Goal: Contribute content: Contribute content

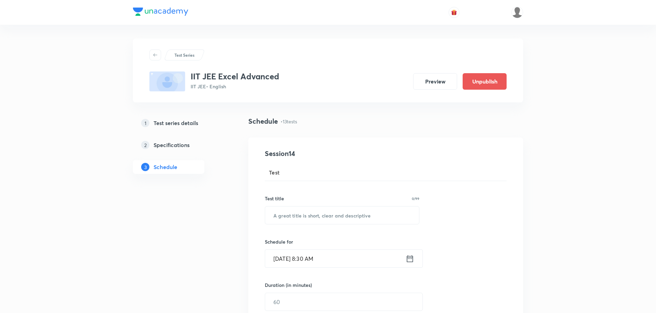
click at [311, 219] on input "text" at bounding box center [342, 215] width 154 height 18
paste input "Mathematics"
paste input "Micro Test 27"
click at [309, 211] on input "Mathematics Micro Test 27" at bounding box center [342, 215] width 154 height 18
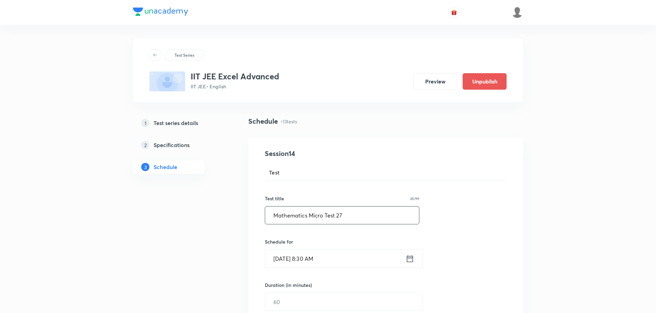
type input "Mathematics Micro Test 27"
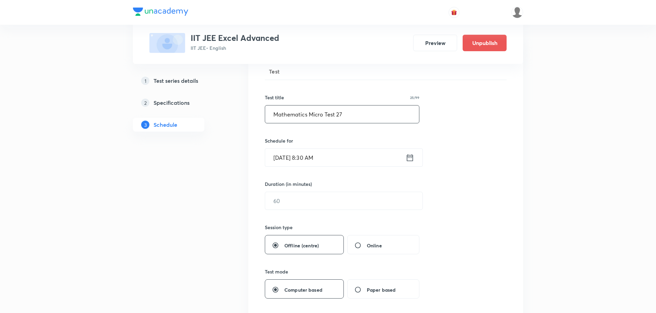
scroll to position [103, 0]
click at [410, 153] on icon at bounding box center [410, 155] width 6 height 7
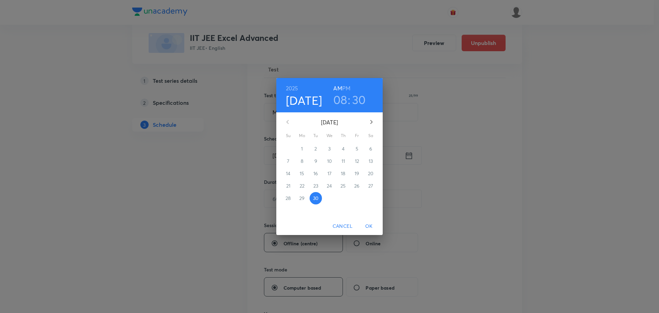
click at [372, 121] on icon "button" at bounding box center [371, 122] width 8 height 8
click at [331, 199] on p "29" at bounding box center [329, 198] width 5 height 7
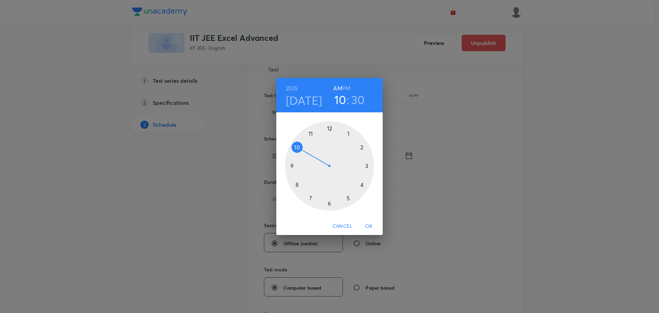
drag, startPoint x: 299, startPoint y: 186, endPoint x: 300, endPoint y: 154, distance: 31.9
click at [300, 154] on div at bounding box center [329, 165] width 89 height 89
click at [368, 225] on span "OK" at bounding box center [369, 226] width 16 height 9
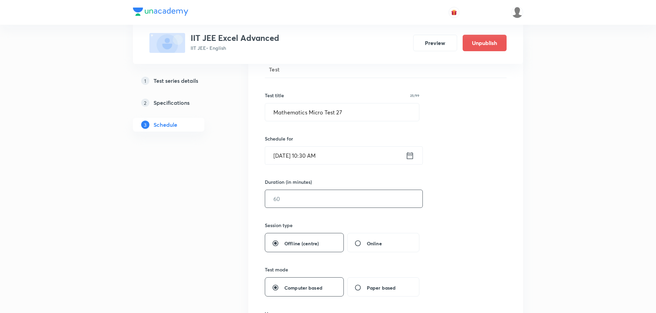
click at [297, 196] on input "text" at bounding box center [343, 199] width 157 height 18
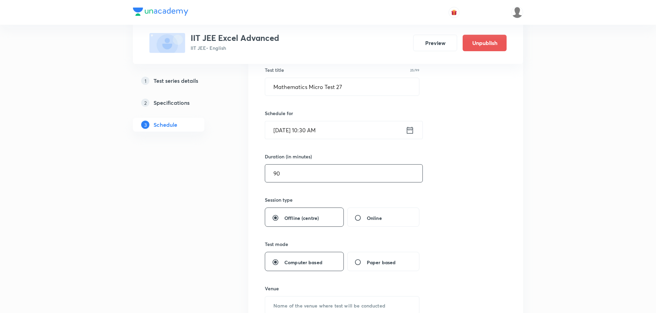
scroll to position [172, 0]
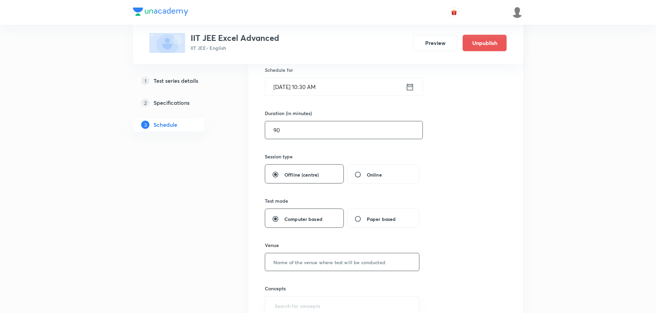
type input "90"
click at [282, 259] on input "text" at bounding box center [342, 262] width 154 height 18
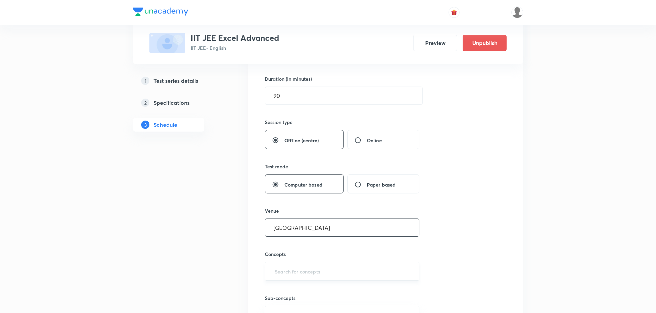
click at [306, 264] on div "​" at bounding box center [342, 271] width 155 height 19
type input "Unacademy Center"
type input "Circl"
click at [308, 222] on li "Circles" at bounding box center [342, 226] width 154 height 12
type input "A"
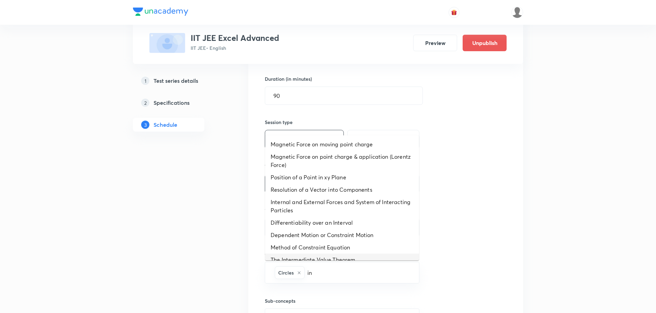
type input "in"
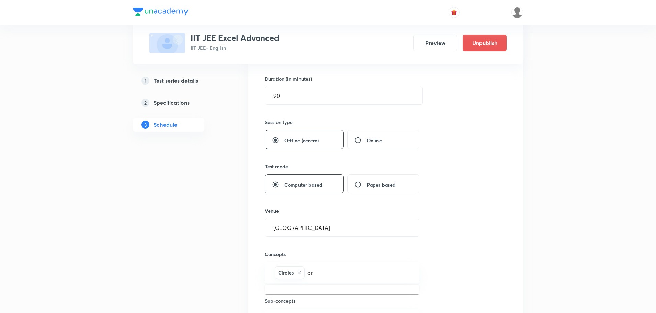
type input "a"
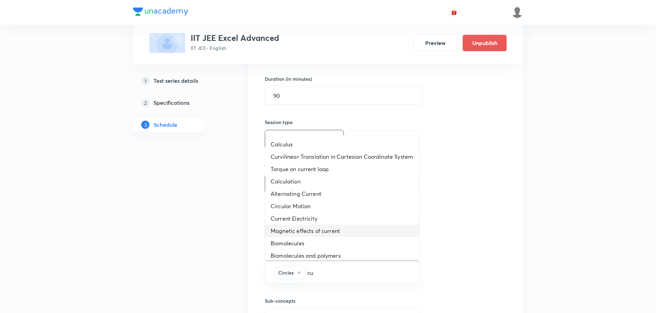
type input "c"
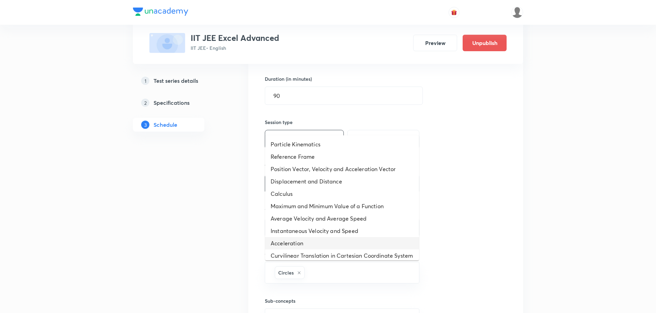
click at [490, 261] on div "Session 14 Test Test title 25/99 Mathematics Micro Test 27 ​ Schedule for Oct 2…" at bounding box center [386, 148] width 242 height 412
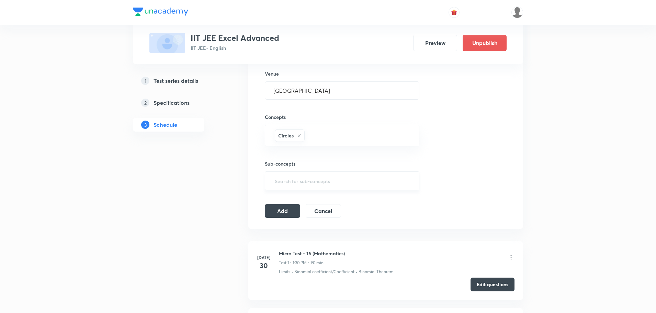
scroll to position [343, 0]
click at [289, 213] on button "Add" at bounding box center [282, 210] width 35 height 14
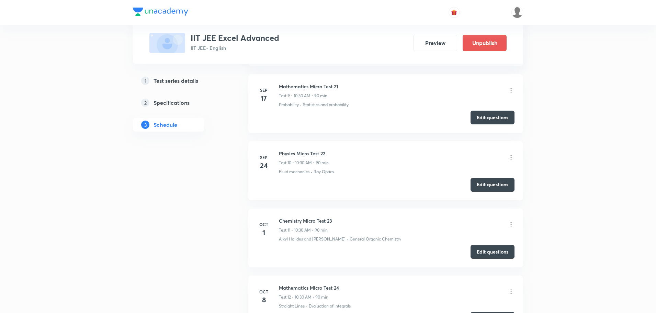
scroll to position [1206, 0]
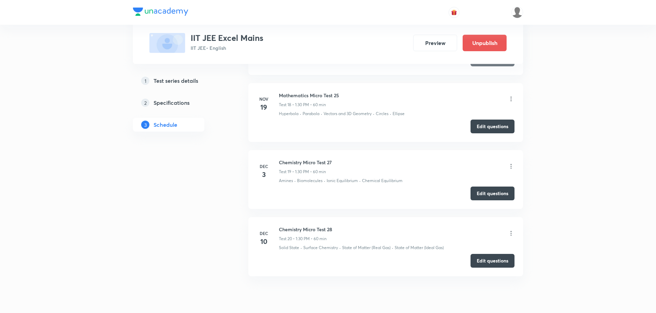
scroll to position [1676, 0]
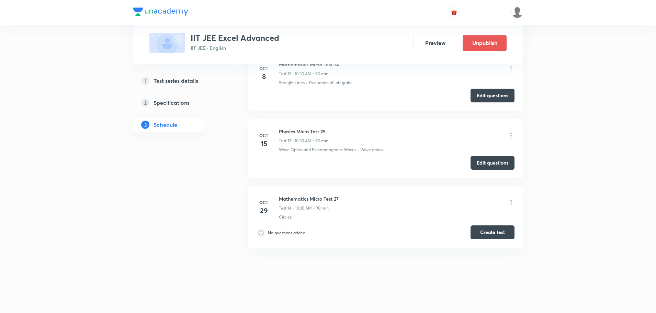
click at [491, 230] on button "Create test" at bounding box center [492, 232] width 44 height 14
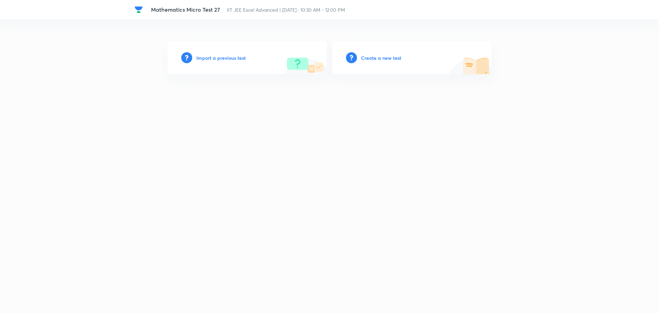
click at [379, 62] on div "Create a new test" at bounding box center [411, 57] width 159 height 33
click at [385, 53] on div "Create a new test" at bounding box center [411, 57] width 159 height 33
click at [383, 56] on h6 "Create a new test" at bounding box center [381, 57] width 40 height 7
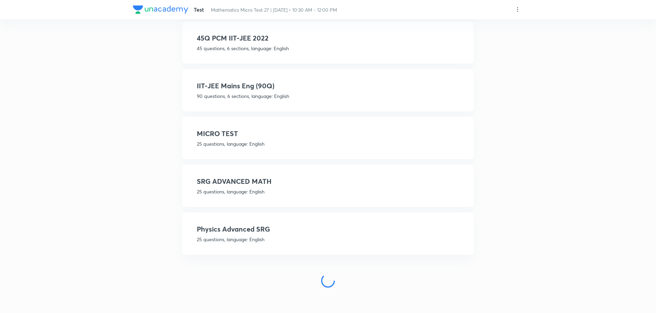
scroll to position [122, 0]
click at [235, 179] on h4 "SRG ADVANCED MATH" at bounding box center [328, 180] width 262 height 10
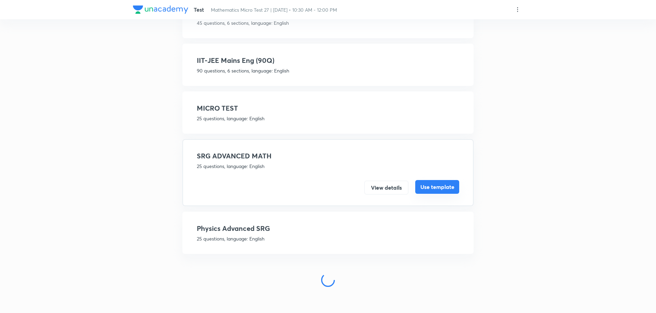
click at [426, 192] on button "Use template" at bounding box center [437, 187] width 44 height 14
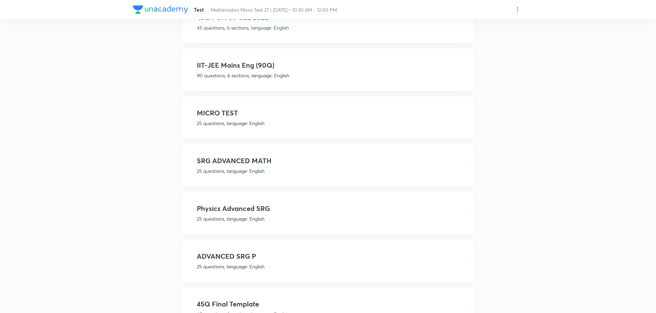
scroll to position [147, 0]
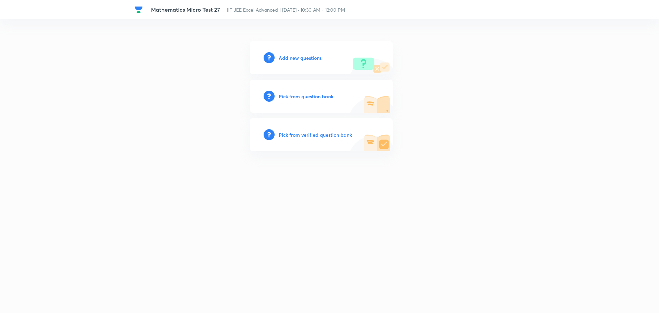
click at [298, 135] on h6 "Pick from verified question bank" at bounding box center [315, 134] width 73 height 7
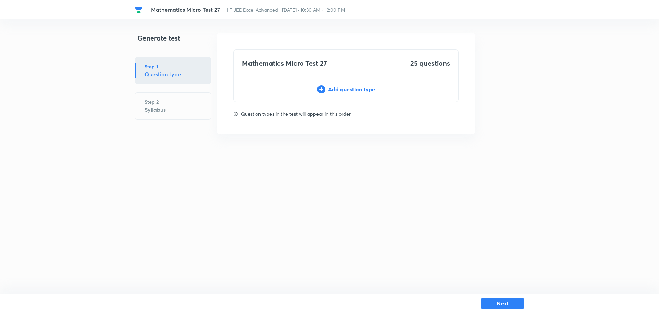
click at [340, 90] on div "Add question type" at bounding box center [346, 89] width 225 height 8
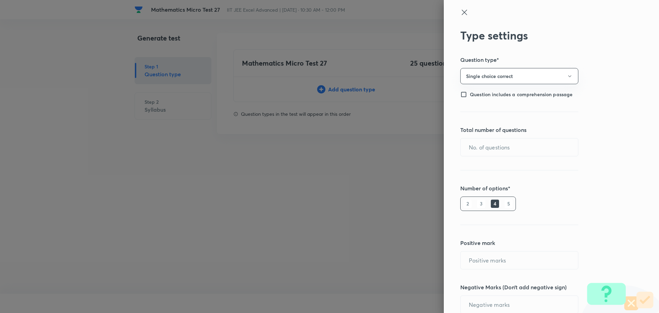
type input "1"
type input "0"
click at [492, 141] on input "text" at bounding box center [519, 147] width 117 height 18
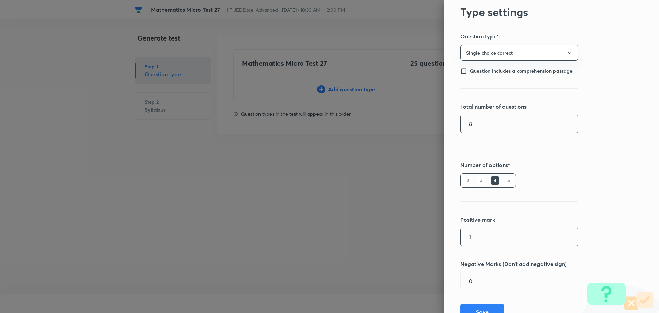
scroll to position [53, 0]
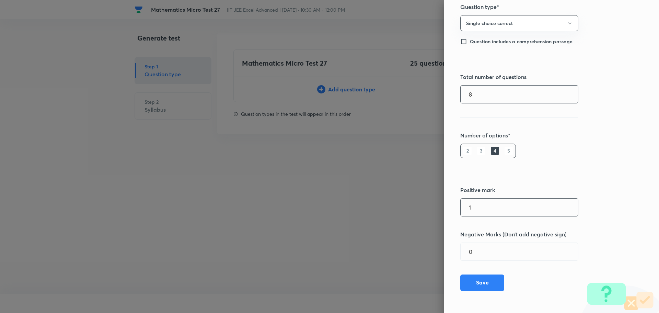
type input "8"
click at [485, 209] on input "1" at bounding box center [519, 207] width 117 height 18
type input "4"
drag, startPoint x: 500, startPoint y: 251, endPoint x: 493, endPoint y: 254, distance: 7.5
click at [499, 251] on input "0" at bounding box center [519, 252] width 117 height 18
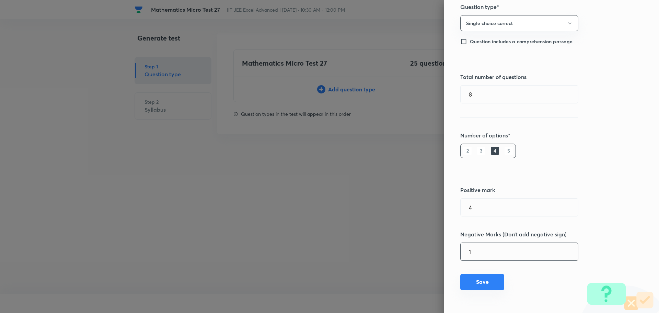
type input "1"
click at [481, 280] on button "Save" at bounding box center [482, 282] width 44 height 16
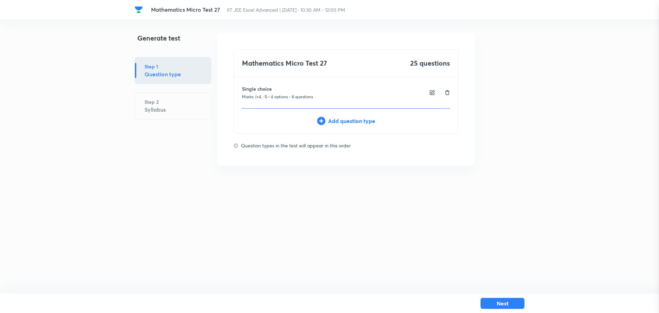
type input "1"
type input "0"
click at [338, 119] on div "Add question type" at bounding box center [346, 121] width 225 height 8
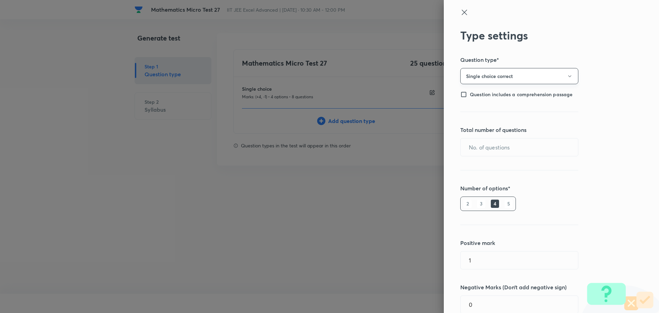
click at [520, 77] on button "Single choice correct" at bounding box center [519, 76] width 118 height 16
click at [502, 109] on span "Multiple choice correct" at bounding box center [514, 109] width 109 height 7
drag, startPoint x: 494, startPoint y: 148, endPoint x: 481, endPoint y: 153, distance: 13.3
click at [491, 149] on input "text" at bounding box center [519, 147] width 117 height 18
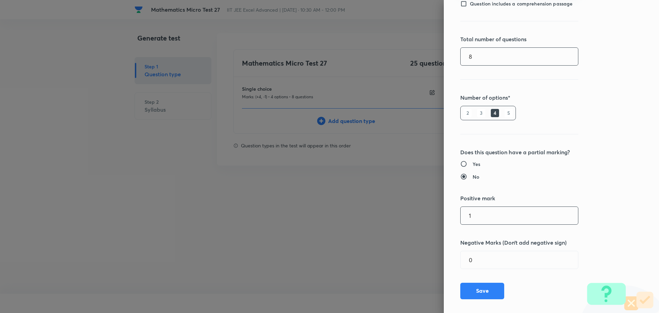
scroll to position [99, 0]
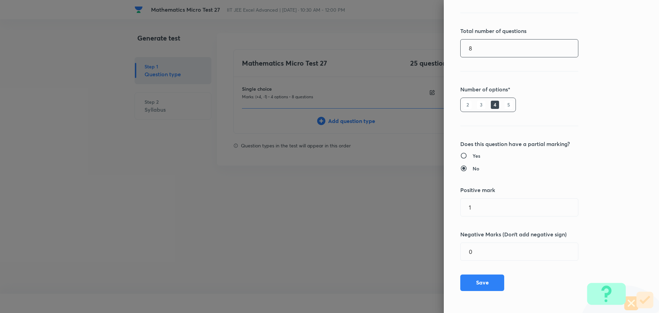
type input "8"
click at [460, 152] on label "Yes" at bounding box center [537, 155] width 154 height 7
click at [460, 152] on input "Yes" at bounding box center [466, 155] width 12 height 7
radio input "true"
radio input "false"
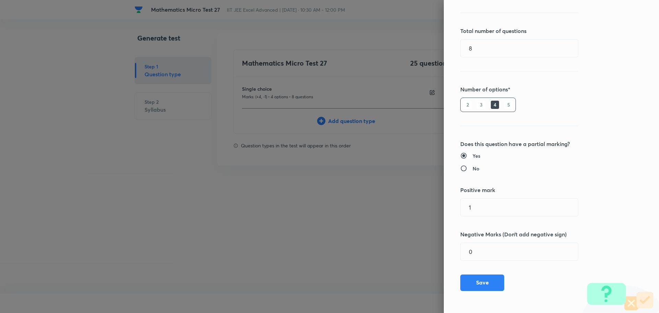
click at [460, 158] on input "Yes" at bounding box center [466, 155] width 12 height 7
click at [471, 201] on div "Type settings Question type* Multiple choice correct Question includes a compre…" at bounding box center [551, 156] width 215 height 313
click at [473, 210] on input "1" at bounding box center [519, 207] width 117 height 18
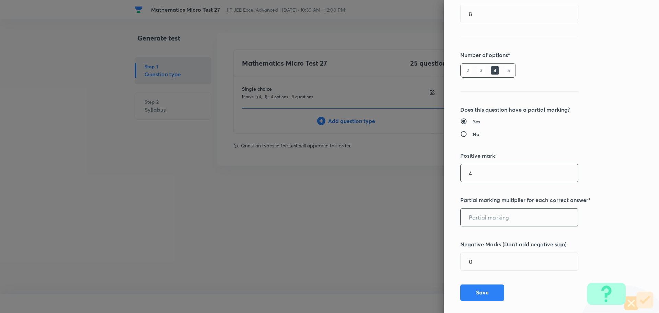
type input "4"
click at [496, 218] on input "text" at bounding box center [519, 217] width 117 height 18
type input "1"
click at [510, 266] on input "0" at bounding box center [519, 262] width 117 height 18
type input "2"
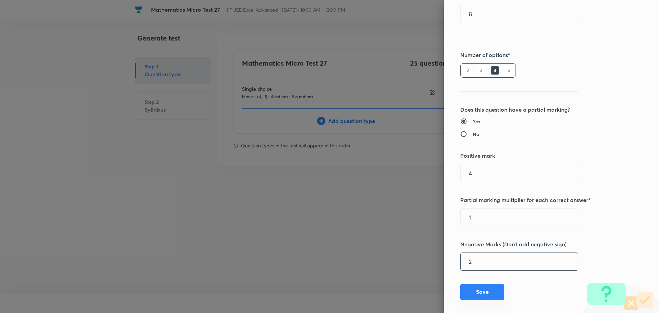
click at [474, 287] on button "Save" at bounding box center [482, 292] width 44 height 16
type input "1"
type input "0"
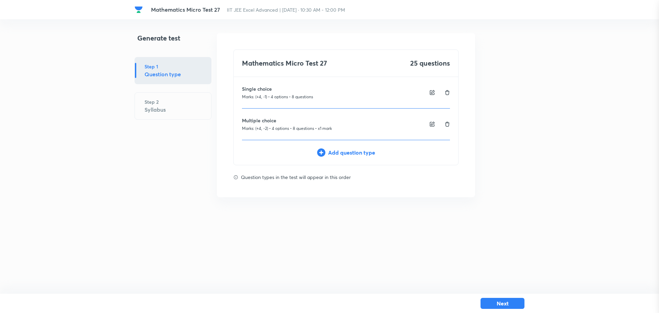
scroll to position [53, 0]
click at [347, 152] on div "Add question type" at bounding box center [346, 152] width 225 height 8
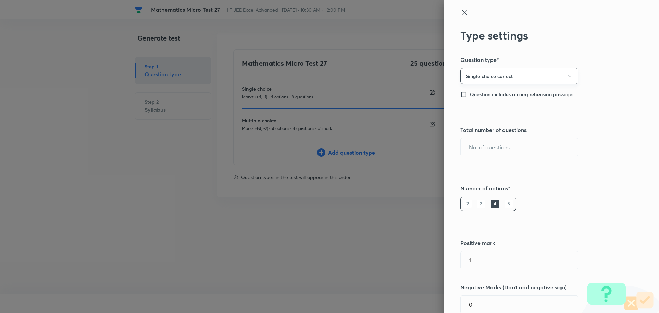
click at [491, 76] on button "Single choice correct" at bounding box center [519, 76] width 118 height 16
click at [505, 98] on span "Single choice correct" at bounding box center [514, 96] width 109 height 7
click at [486, 149] on input "text" at bounding box center [519, 147] width 117 height 18
click at [478, 152] on input "text" at bounding box center [519, 147] width 117 height 18
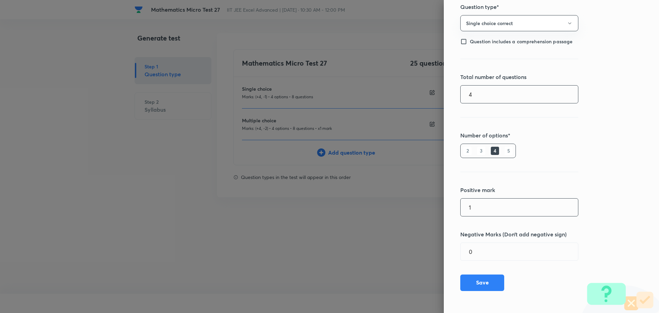
type input "4"
click at [480, 210] on input "1" at bounding box center [519, 207] width 117 height 18
type input "4"
click at [479, 233] on h5 "Negative Marks (Don’t add negative sign)" at bounding box center [539, 234] width 159 height 8
click at [482, 247] on input "0" at bounding box center [519, 252] width 117 height 18
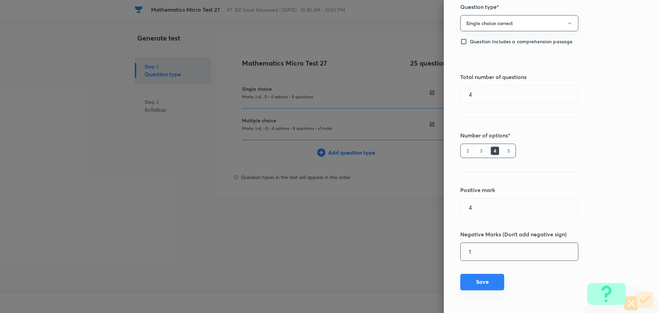
type input "1"
click at [485, 282] on button "Save" at bounding box center [482, 282] width 44 height 16
type input "1"
type input "0"
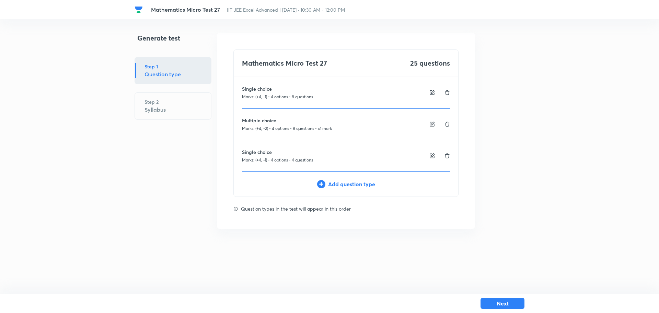
click at [331, 177] on div "Mathematics Micro Test 27 25 questions Single choice Marks: (+4, -1) • 4 option…" at bounding box center [345, 122] width 225 height 147
click at [337, 184] on div "Add question type" at bounding box center [346, 184] width 225 height 8
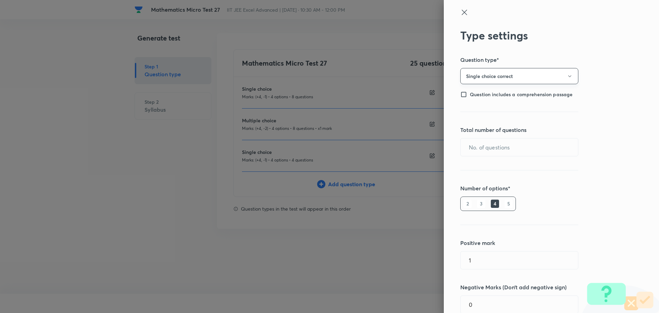
click at [500, 72] on button "Single choice correct" at bounding box center [519, 76] width 118 height 16
click at [475, 124] on span "Integer" at bounding box center [514, 122] width 109 height 7
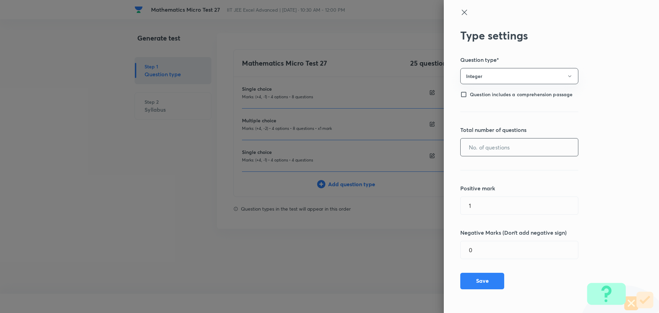
click at [485, 151] on input "text" at bounding box center [519, 147] width 117 height 18
type input "5"
click at [499, 205] on input "1" at bounding box center [519, 206] width 117 height 18
type input "4"
click at [493, 283] on button "Save" at bounding box center [482, 280] width 44 height 16
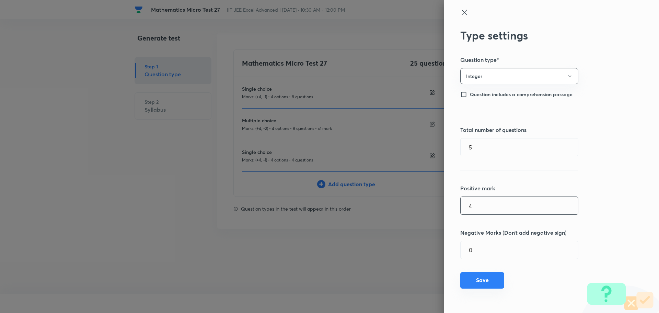
type input "1"
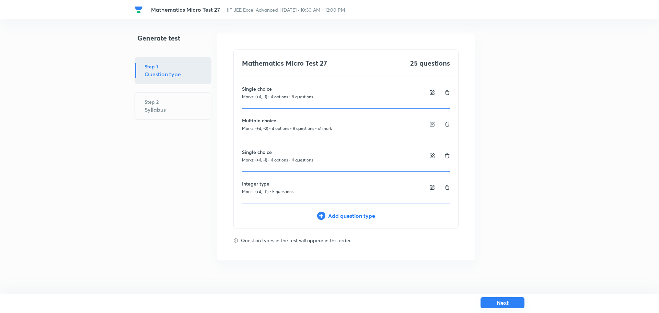
click at [505, 304] on button "Next" at bounding box center [503, 302] width 44 height 11
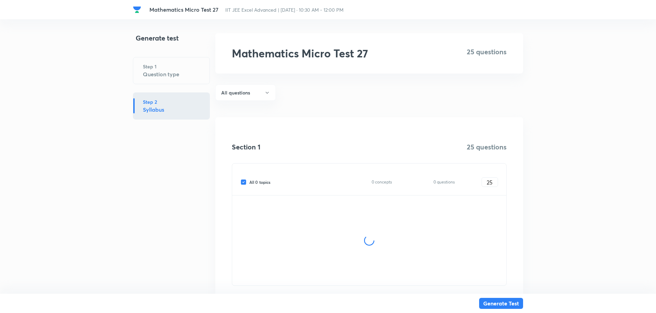
click at [244, 182] on input "All 0 topics" at bounding box center [244, 182] width 9 height 6
checkbox input "false"
type input "0"
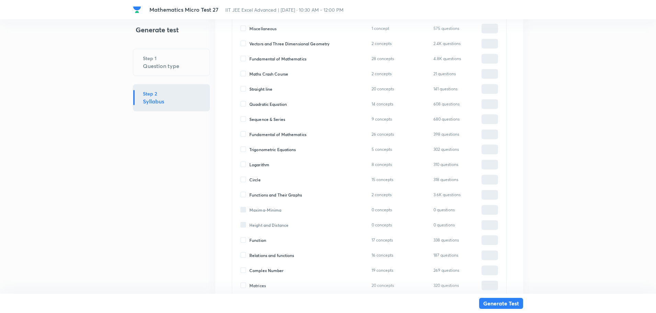
scroll to position [275, 0]
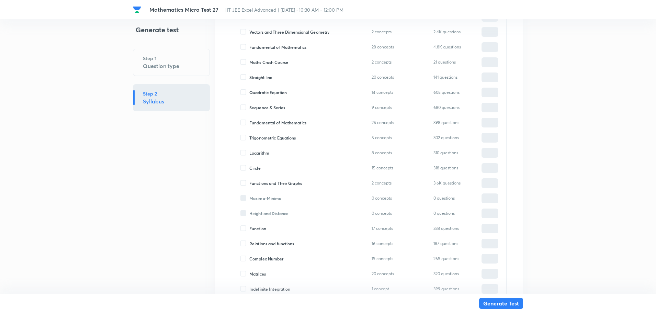
click at [246, 170] on input "Circle" at bounding box center [244, 168] width 9 height 6
checkbox input "true"
type input "0"
click at [487, 168] on input "0" at bounding box center [490, 168] width 16 height 12
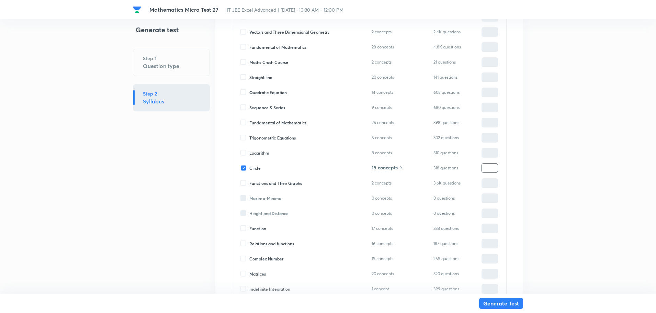
type input "2"
type input "25"
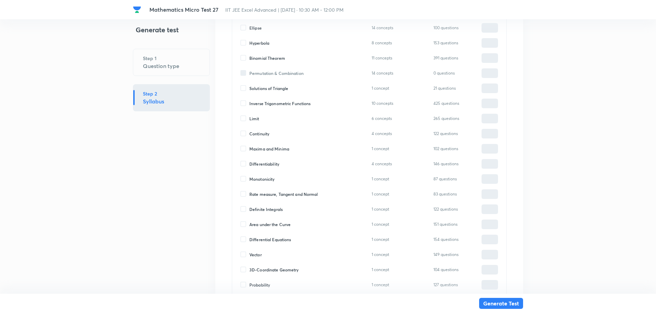
scroll to position [668, 0]
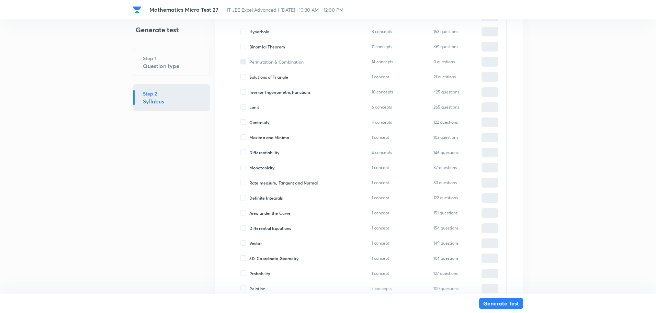
type input "25"
click at [244, 212] on input "Area under the Curve" at bounding box center [244, 213] width 9 height 6
checkbox input "true"
type input "0"
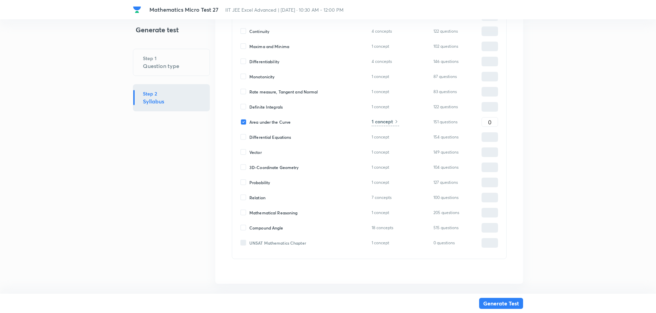
scroll to position [771, 0]
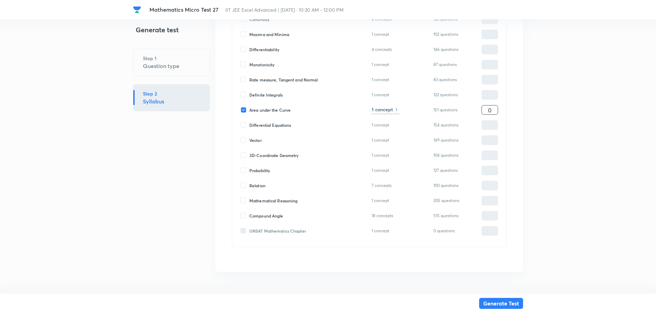
click at [489, 112] on input "0" at bounding box center [490, 110] width 16 height 12
click at [492, 112] on input "0" at bounding box center [490, 110] width 16 height 12
type input "1"
type input "26"
type input "10"
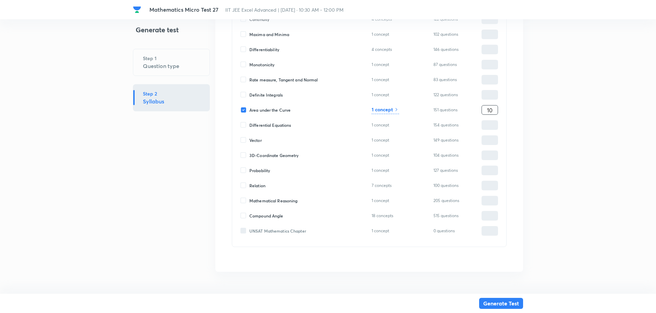
type input "35"
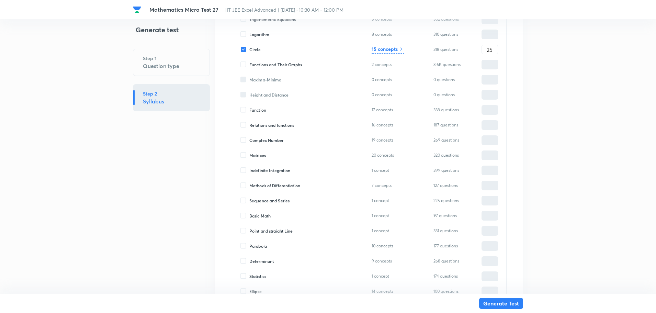
scroll to position [324, 0]
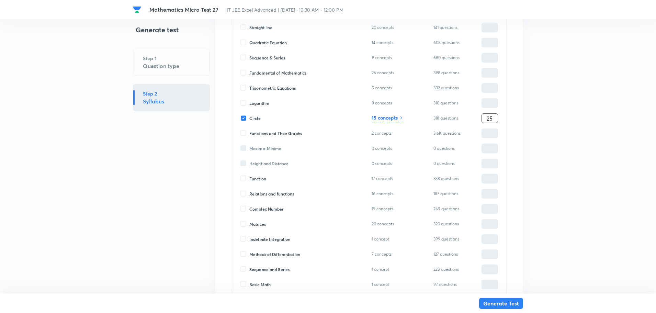
type input "10"
click at [488, 121] on input "25" at bounding box center [490, 118] width 16 height 12
type input "5"
type input "15"
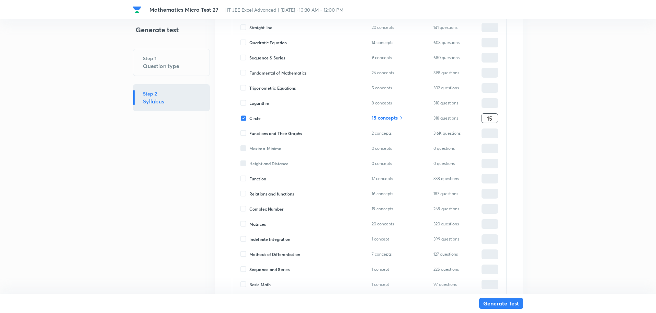
type input "25"
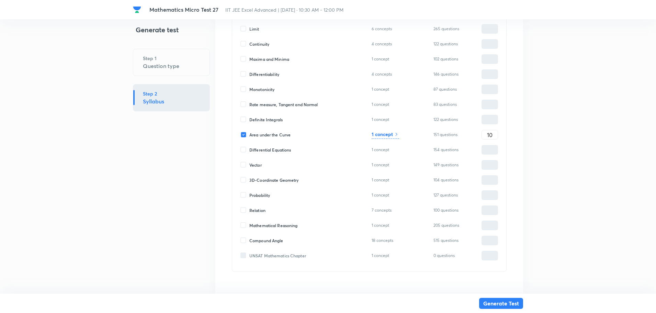
scroll to position [771, 0]
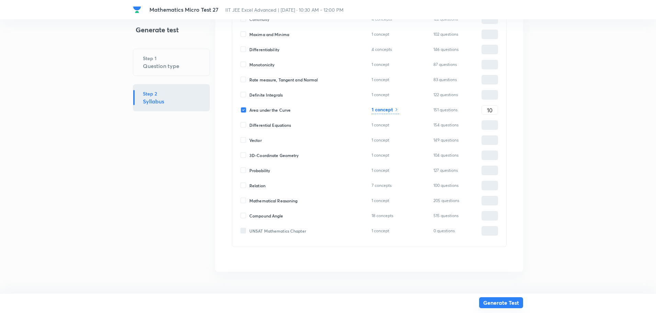
type input "15"
click at [499, 303] on button "Generate Test" at bounding box center [501, 302] width 44 height 11
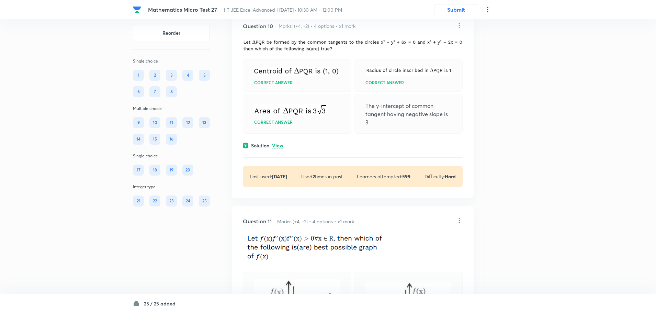
scroll to position [2060, 0]
